Goal: Transaction & Acquisition: Subscribe to service/newsletter

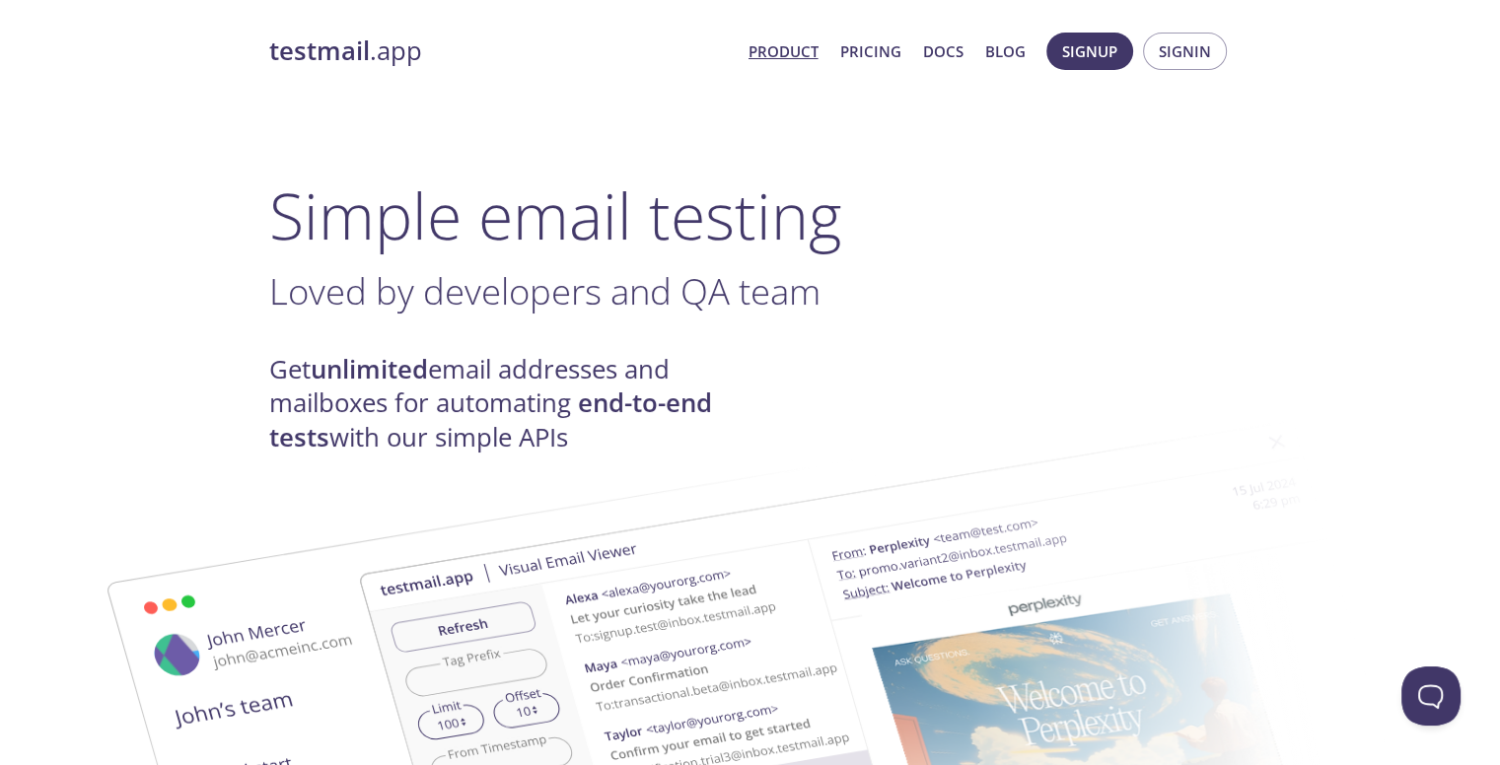
click at [785, 55] on link "Product" at bounding box center [783, 51] width 70 height 26
click at [876, 53] on link "Pricing" at bounding box center [870, 51] width 61 height 26
